Goal: Browse casually: Explore the website without a specific task or goal

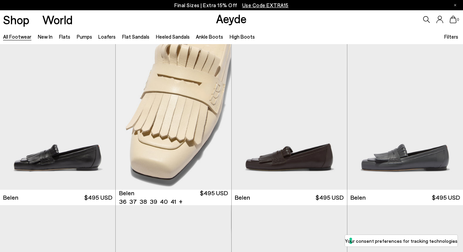
click at [220, 119] on div "Next slide" at bounding box center [218, 119] width 20 height 20
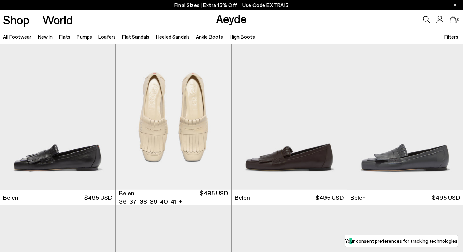
click at [220, 119] on div "Next slide" at bounding box center [218, 119] width 20 height 20
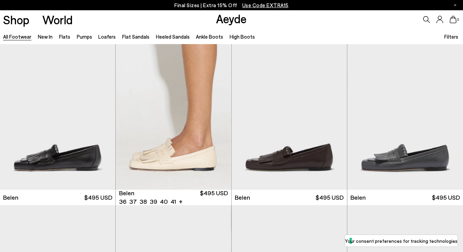
click at [220, 119] on div "Next slide" at bounding box center [218, 119] width 20 height 20
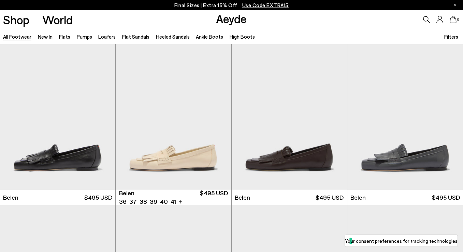
click at [220, 119] on div "Next slide" at bounding box center [218, 119] width 20 height 20
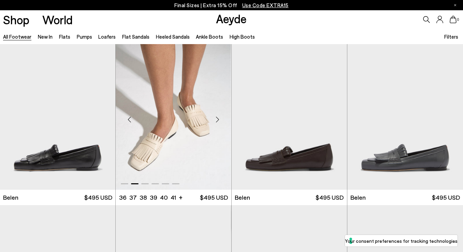
click at [220, 119] on div "Next slide" at bounding box center [218, 119] width 20 height 20
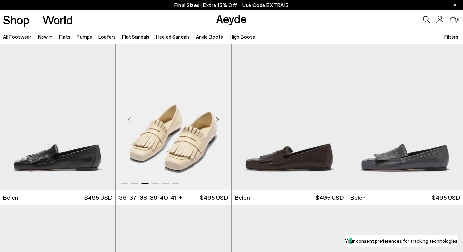
click at [220, 119] on div "Next slide" at bounding box center [218, 119] width 20 height 20
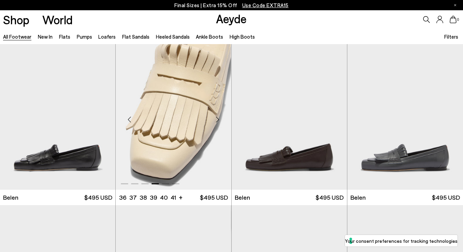
click at [220, 119] on div "Next slide" at bounding box center [218, 119] width 20 height 20
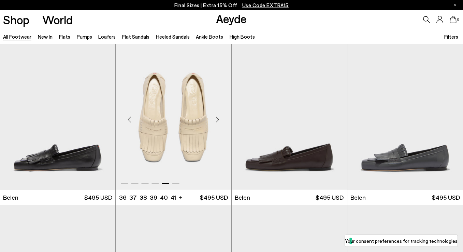
click at [217, 117] on div "Next slide" at bounding box center [218, 119] width 20 height 20
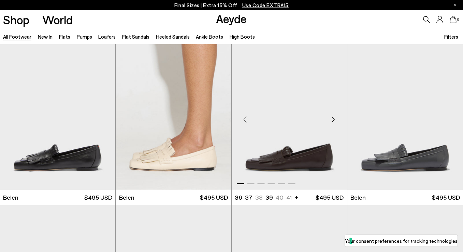
click at [334, 119] on div "Next slide" at bounding box center [333, 119] width 20 height 20
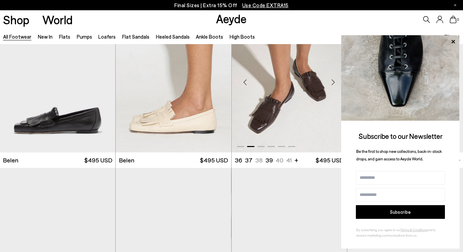
scroll to position [211, 0]
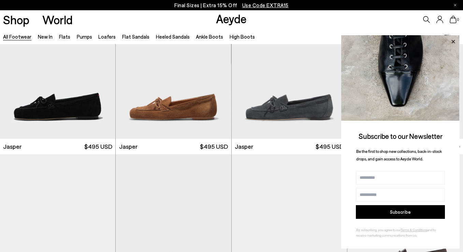
click at [453, 43] on icon at bounding box center [453, 41] width 9 height 9
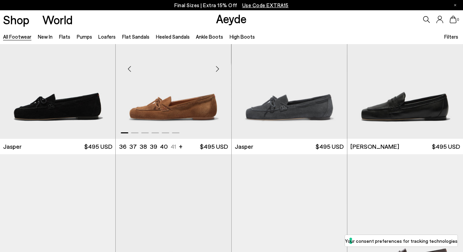
click at [221, 69] on div "Next slide" at bounding box center [218, 68] width 20 height 20
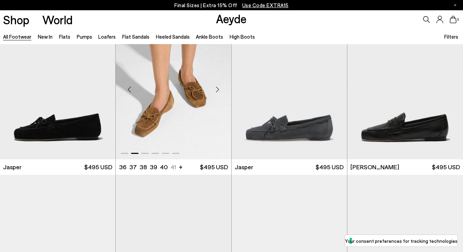
scroll to position [188, 0]
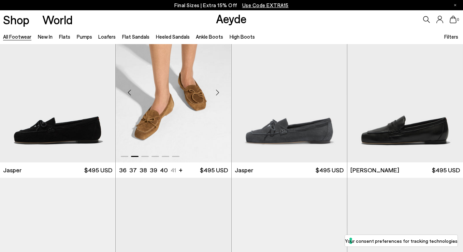
click at [218, 89] on div "Next slide" at bounding box center [218, 92] width 20 height 20
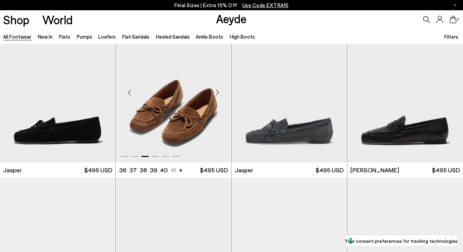
click at [218, 90] on div "Next slide" at bounding box center [218, 92] width 20 height 20
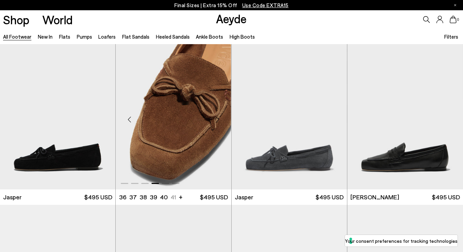
scroll to position [157, 0]
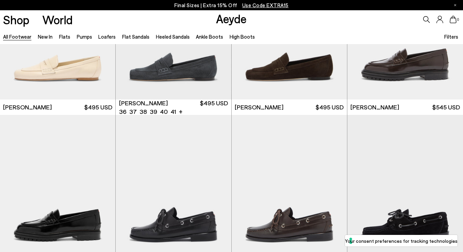
scroll to position [278, 0]
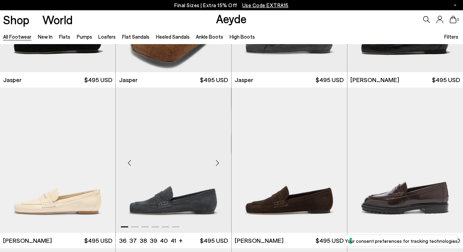
click at [218, 162] on div "Next slide" at bounding box center [218, 163] width 20 height 20
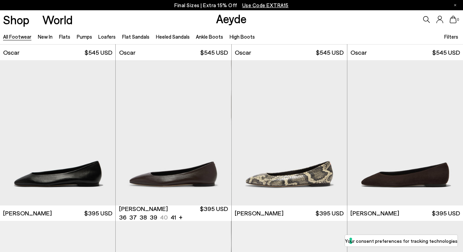
scroll to position [902, 0]
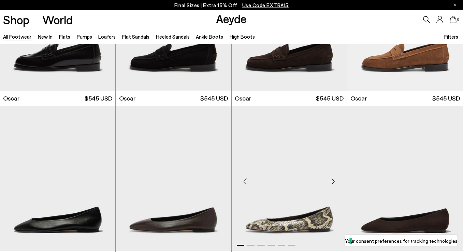
click at [332, 181] on div "Next slide" at bounding box center [333, 181] width 20 height 20
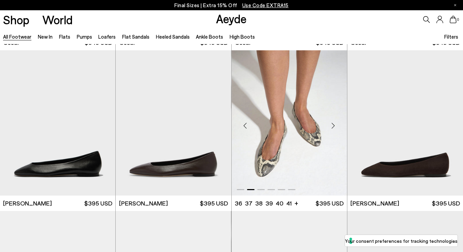
scroll to position [963, 0]
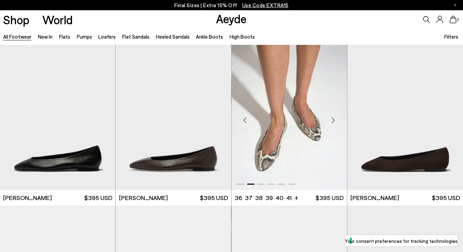
click at [333, 122] on div "Next slide" at bounding box center [333, 120] width 20 height 20
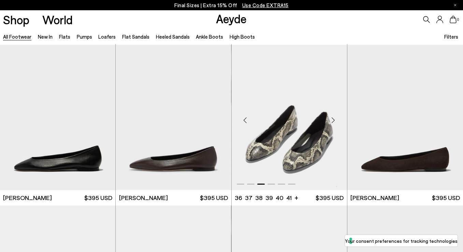
click at [333, 122] on div "Next slide" at bounding box center [333, 120] width 20 height 20
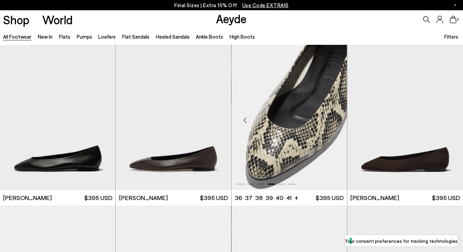
click at [333, 122] on div "Next slide" at bounding box center [333, 120] width 20 height 20
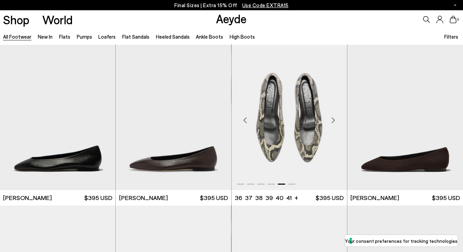
click at [245, 119] on div "Previous slide" at bounding box center [245, 120] width 20 height 20
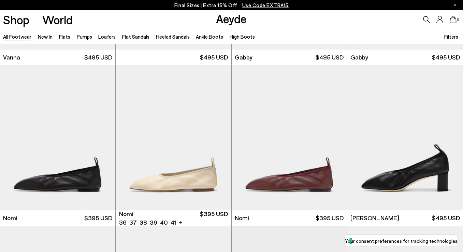
scroll to position [1435, 0]
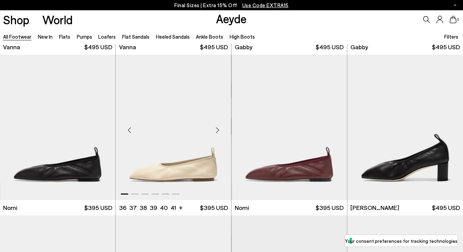
click at [219, 127] on div "Next slide" at bounding box center [218, 130] width 20 height 20
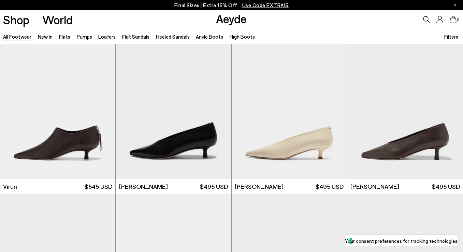
scroll to position [2143, 0]
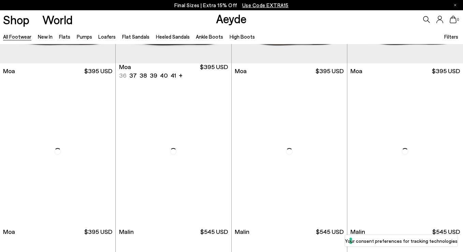
scroll to position [2901, 0]
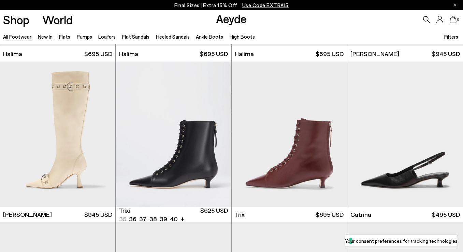
scroll to position [4038, 0]
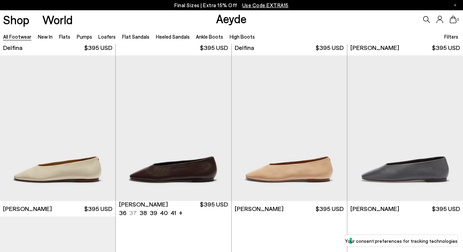
scroll to position [5948, 0]
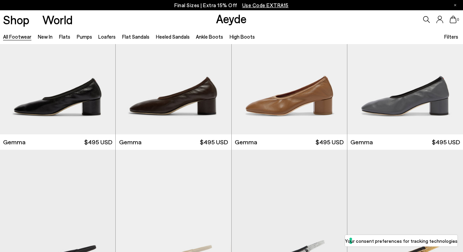
scroll to position [6263, 0]
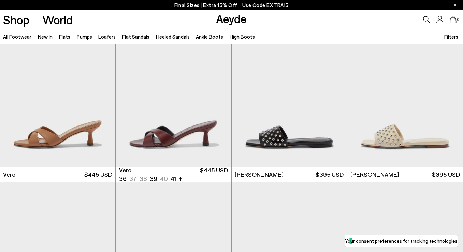
scroll to position [7730, 0]
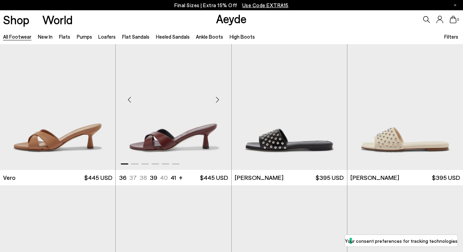
click at [219, 96] on div "Next slide" at bounding box center [218, 99] width 20 height 20
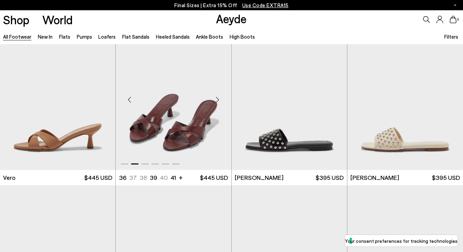
click at [219, 96] on div "Next slide" at bounding box center [218, 99] width 20 height 20
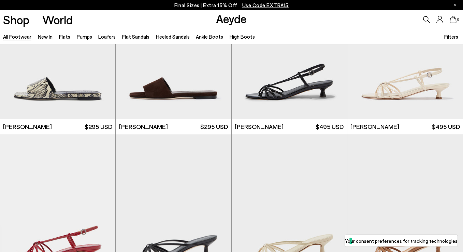
scroll to position [8879, 0]
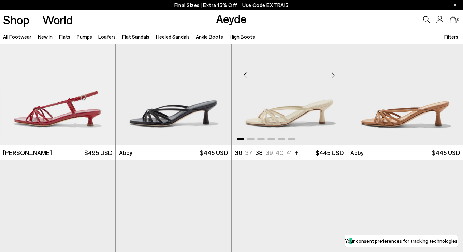
click at [334, 74] on div "Next slide" at bounding box center [333, 75] width 20 height 20
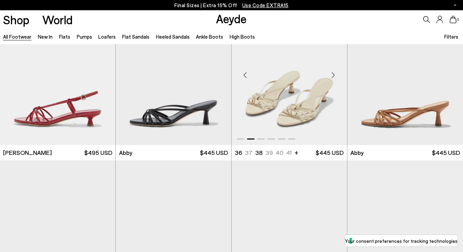
click at [334, 74] on div "Next slide" at bounding box center [333, 75] width 20 height 20
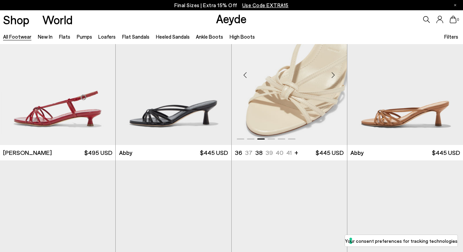
click at [334, 74] on div "Next slide" at bounding box center [333, 75] width 20 height 20
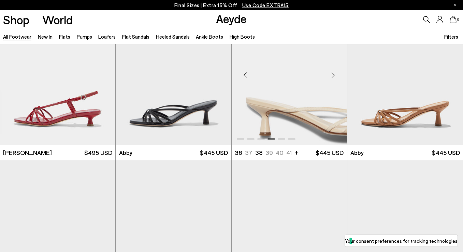
click at [334, 74] on div "Next slide" at bounding box center [333, 75] width 20 height 20
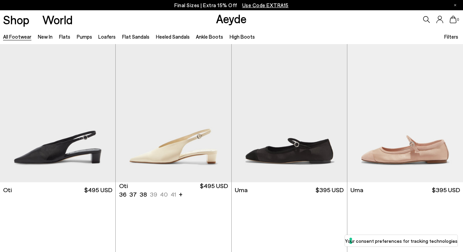
scroll to position [9660, 0]
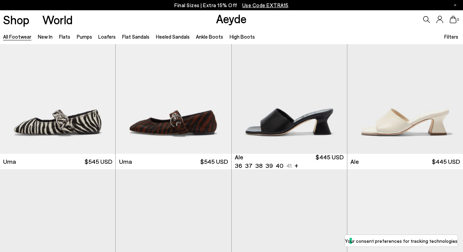
scroll to position [9535, 0]
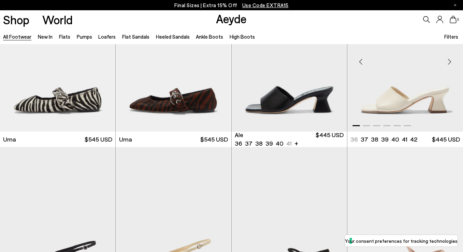
click at [449, 62] on div "Next slide" at bounding box center [450, 61] width 20 height 20
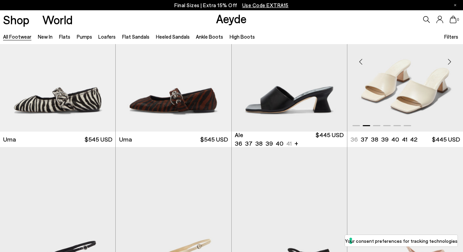
click at [449, 62] on div "Next slide" at bounding box center [450, 61] width 20 height 20
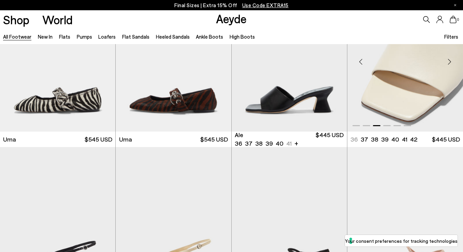
click at [449, 62] on div "Next slide" at bounding box center [450, 61] width 20 height 20
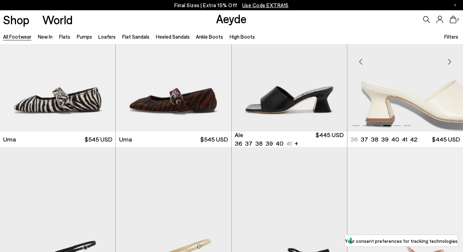
click at [449, 62] on div "Next slide" at bounding box center [450, 61] width 20 height 20
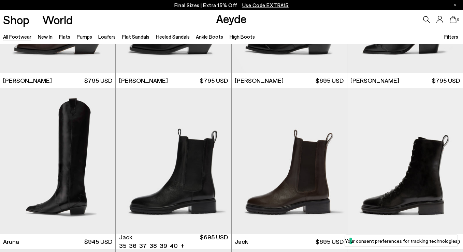
scroll to position [10893, 0]
